Goal: Check status: Check status

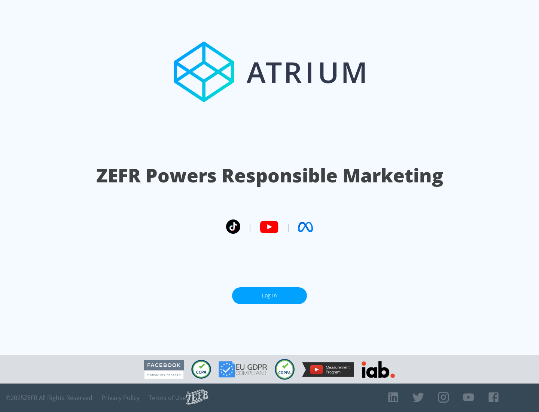
click at [269, 292] on link "Log In" at bounding box center [269, 295] width 75 height 17
